Goal: Task Accomplishment & Management: Complete application form

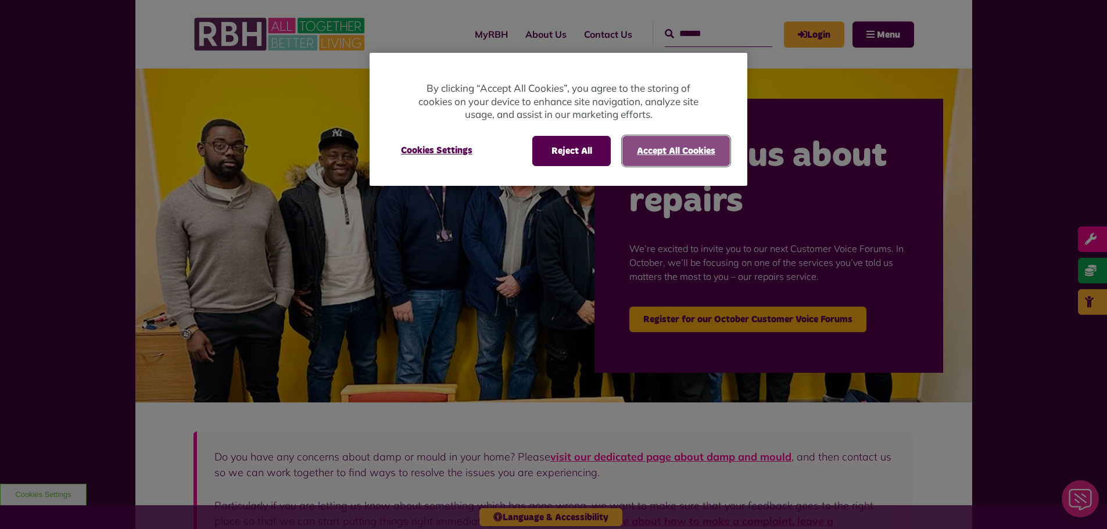
click at [668, 154] on button "Accept All Cookies" at bounding box center [675, 151] width 107 height 30
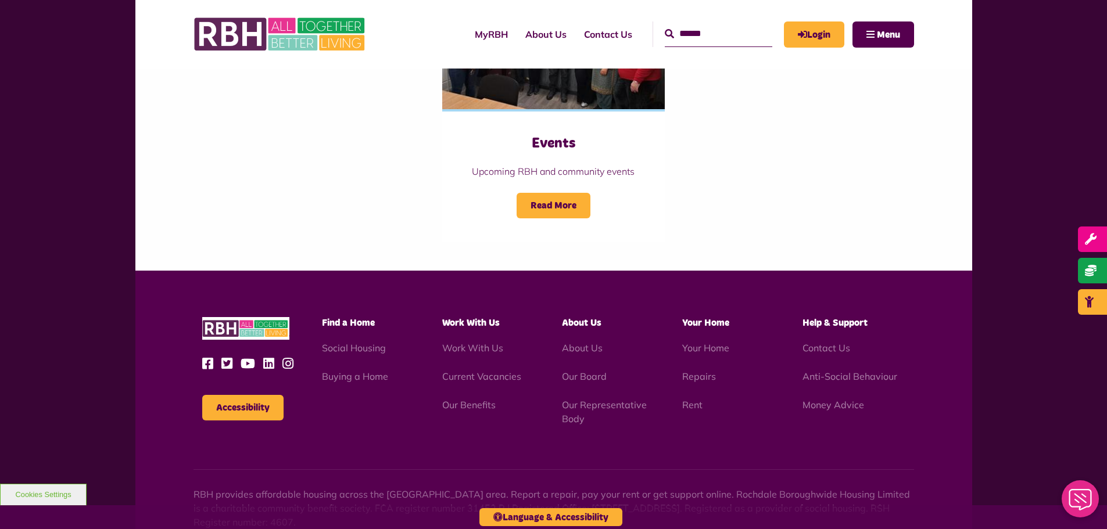
scroll to position [1278, 0]
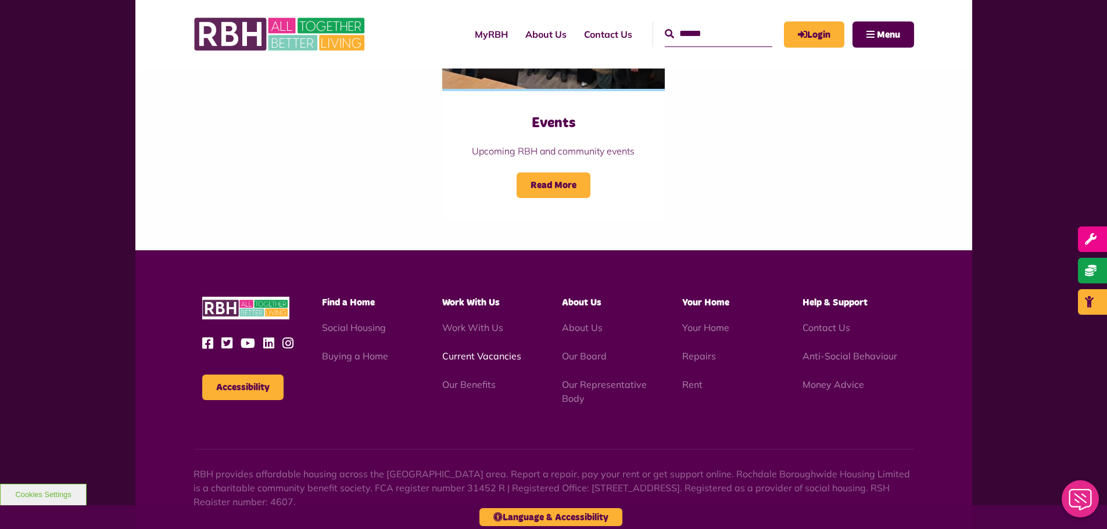
click at [487, 350] on link "Current Vacancies" at bounding box center [481, 356] width 79 height 12
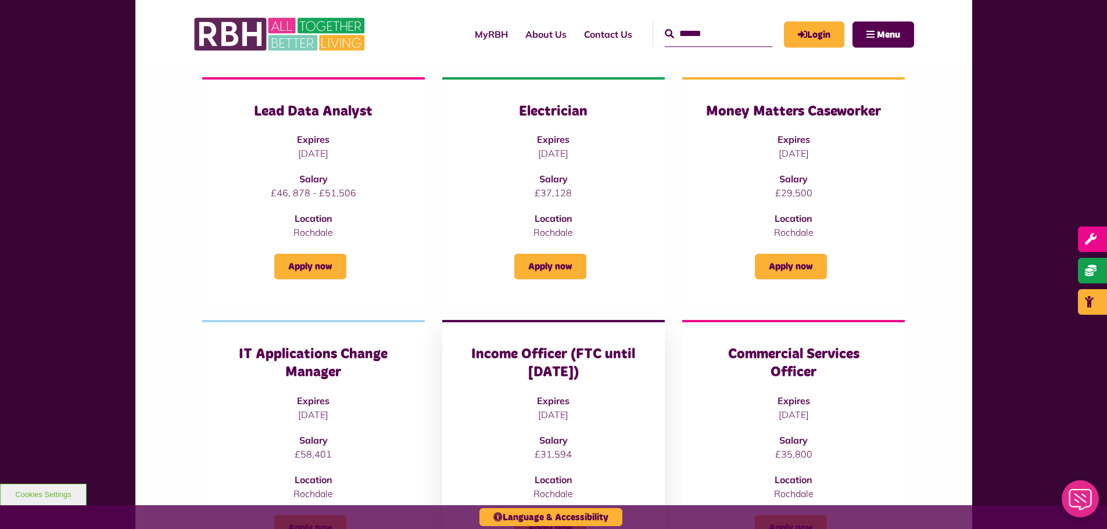
scroll to position [58, 0]
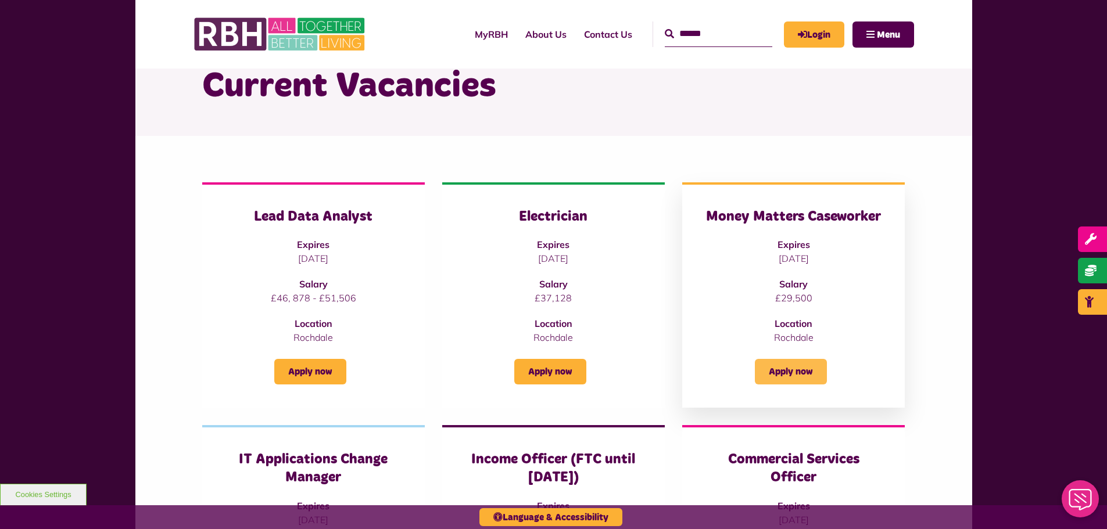
click at [789, 367] on link "Apply now" at bounding box center [791, 372] width 72 height 26
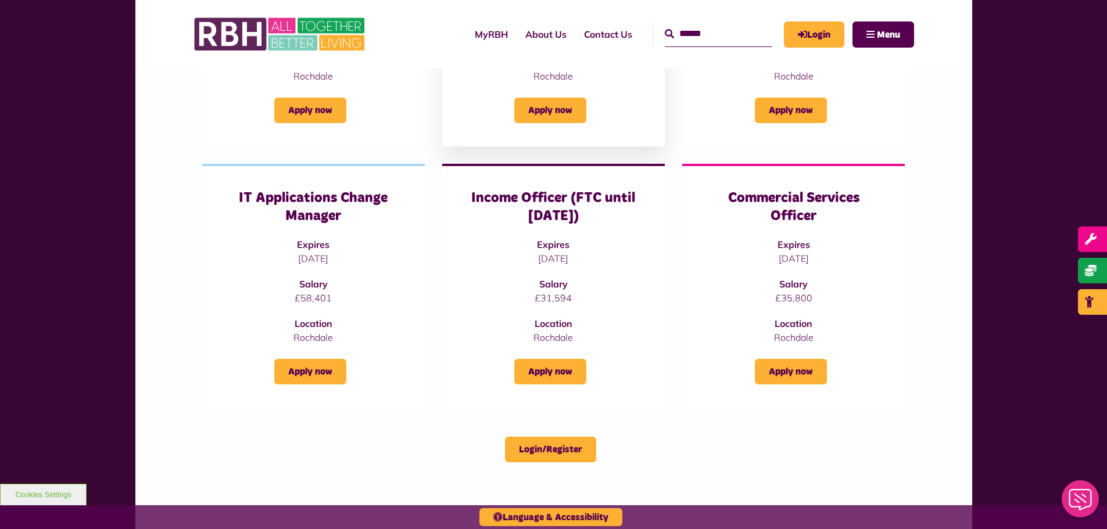
scroll to position [349, 0]
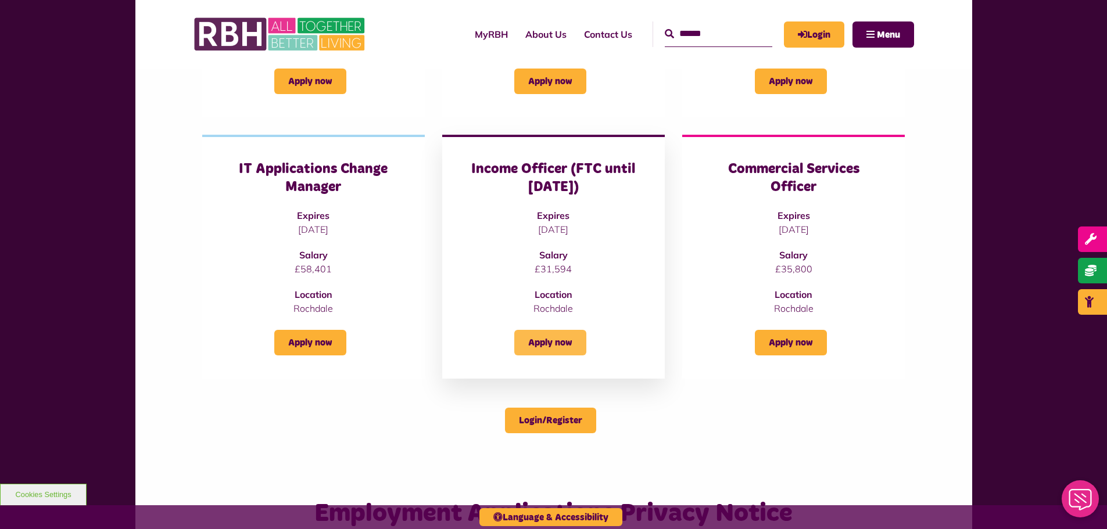
click at [575, 347] on link "Apply now" at bounding box center [550, 343] width 72 height 26
